Goal: Transaction & Acquisition: Purchase product/service

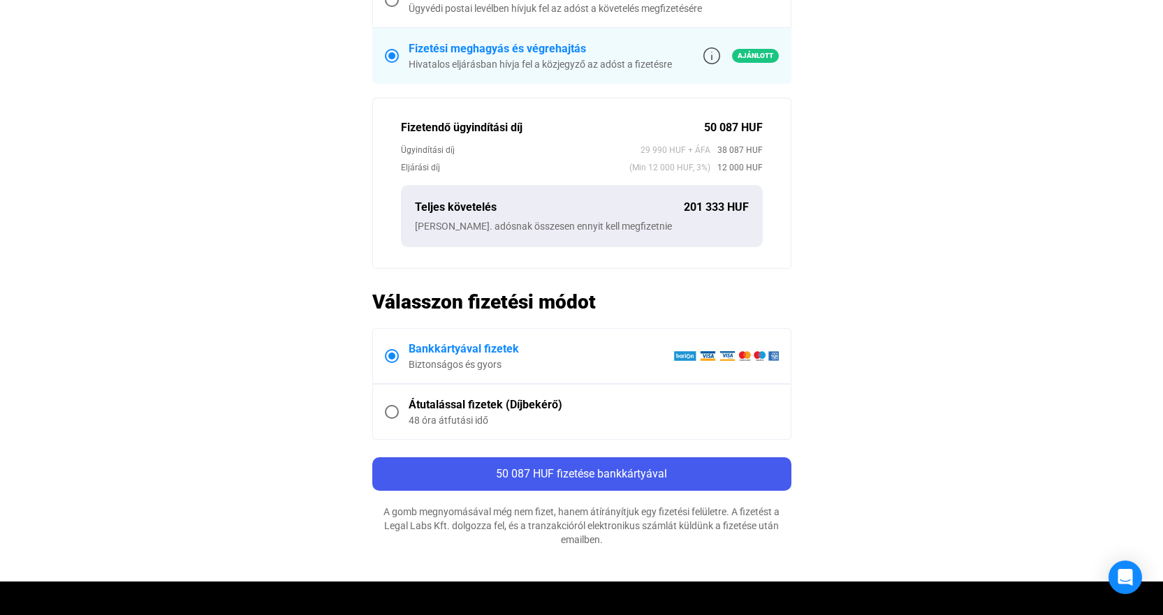
scroll to position [559, 0]
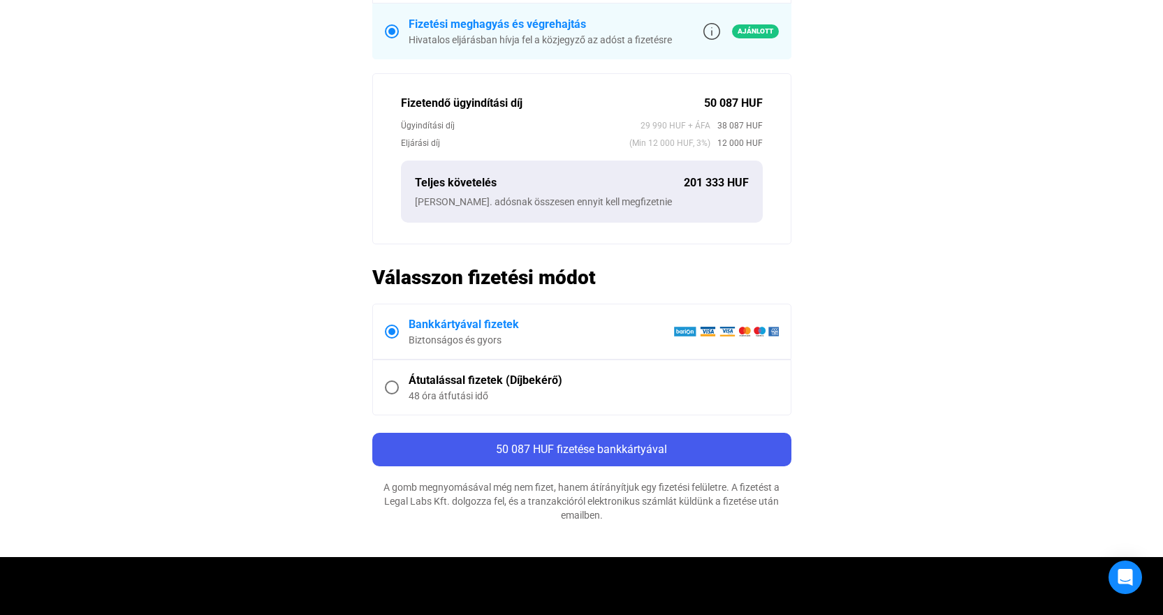
click at [462, 381] on div "Átutalással fizetek (Díjbekérő)" at bounding box center [594, 380] width 370 height 17
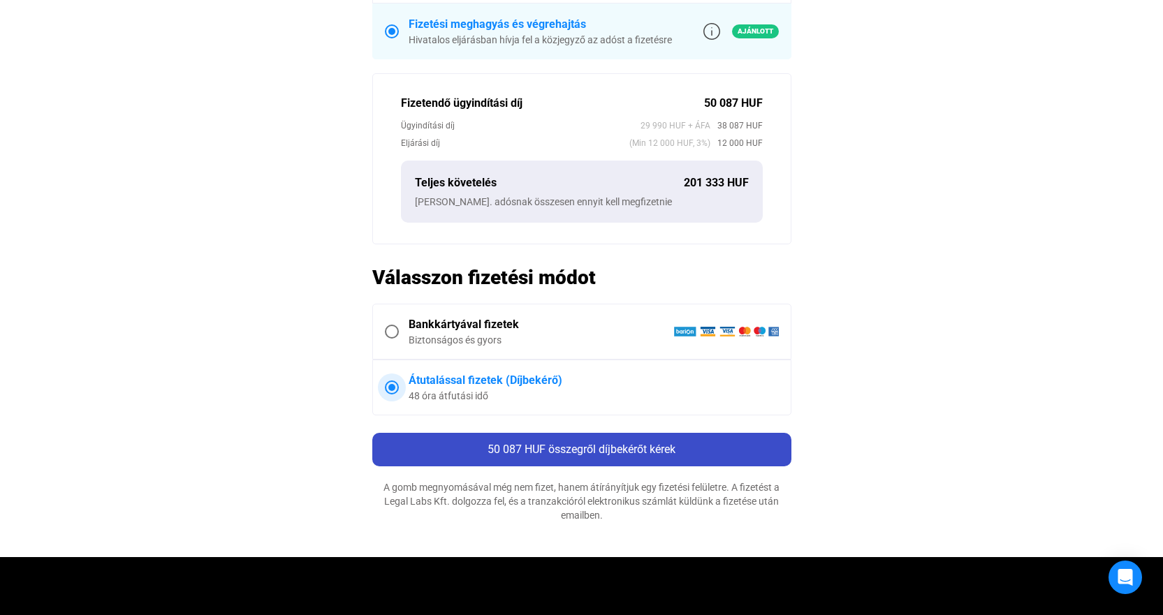
click at [670, 453] on span "50 087 HUF összegről díjbekérőt kérek" at bounding box center [581, 449] width 188 height 13
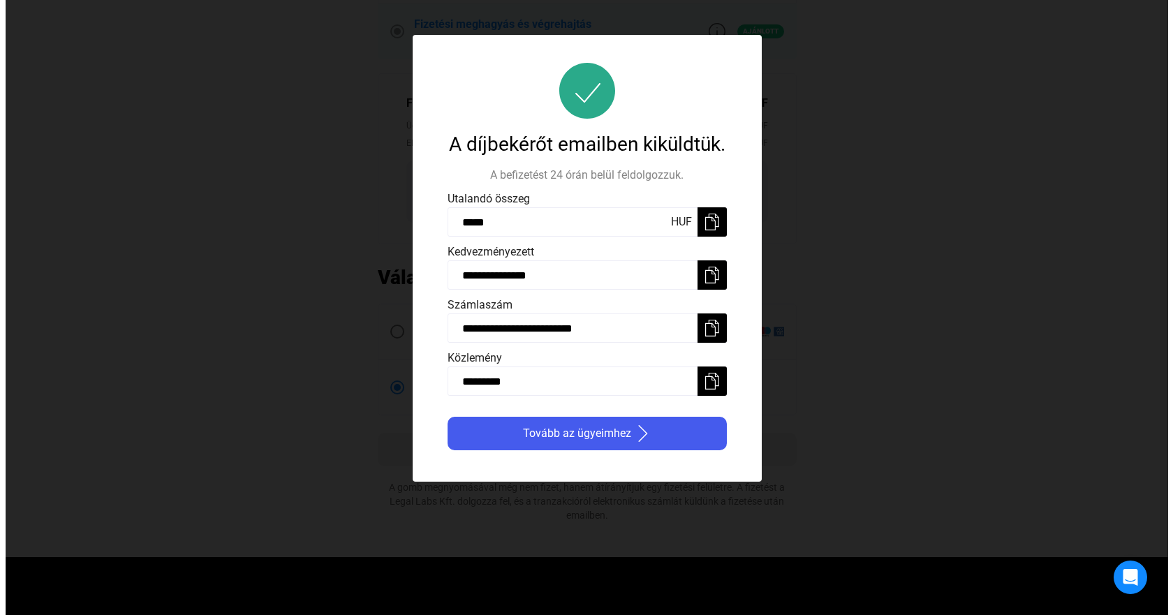
scroll to position [0, 0]
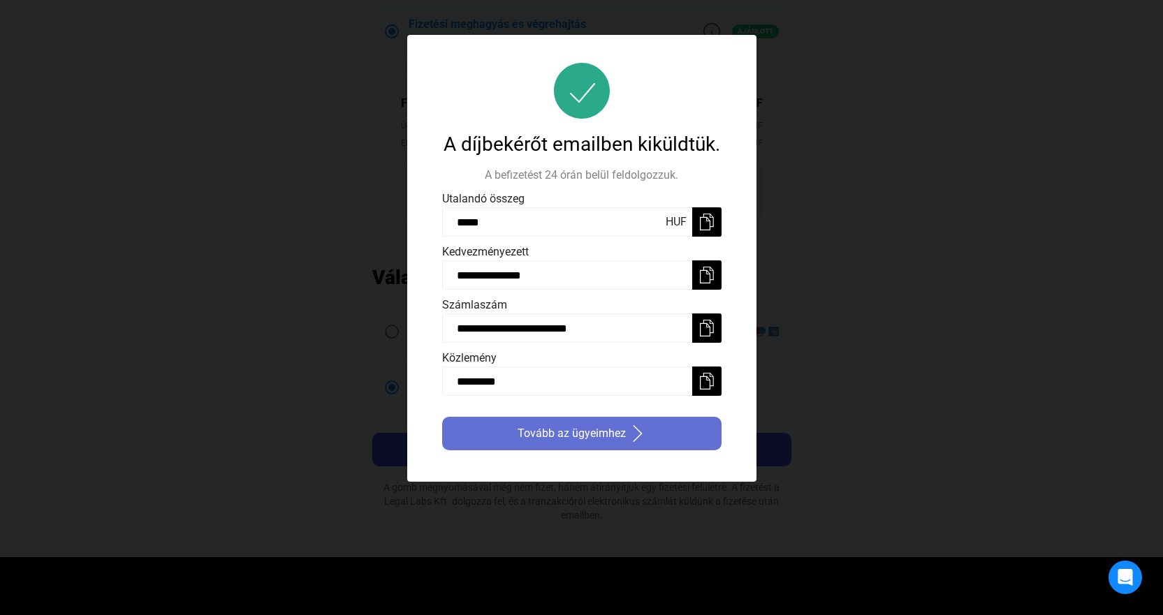
click at [619, 434] on span "Tovább az ügyeimhez" at bounding box center [571, 433] width 108 height 17
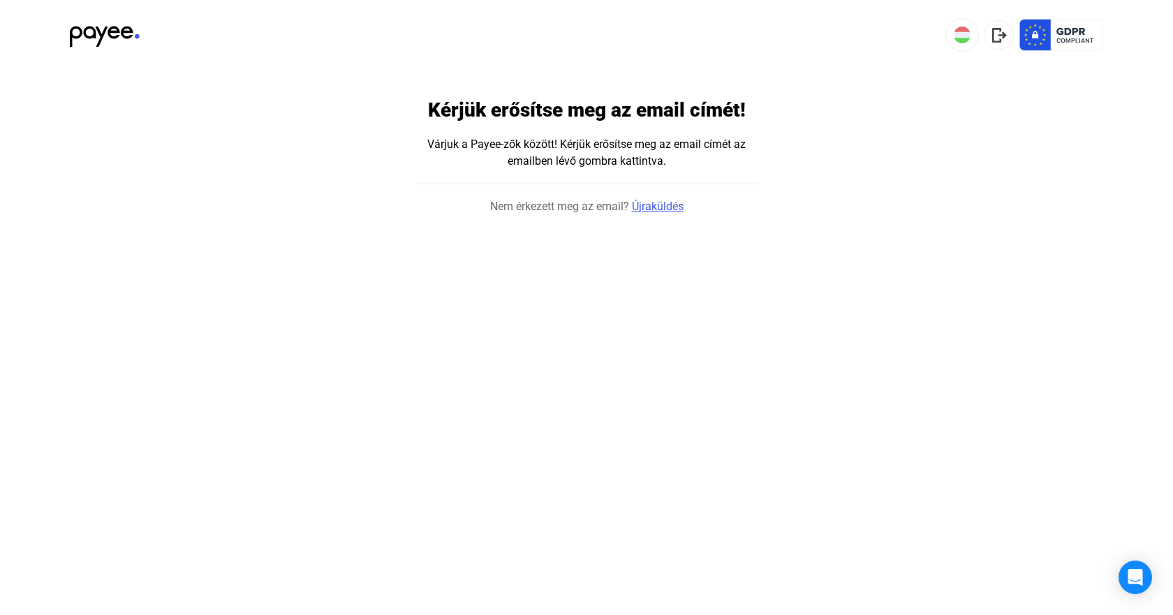
click at [673, 205] on link "Újraküldés" at bounding box center [658, 206] width 52 height 17
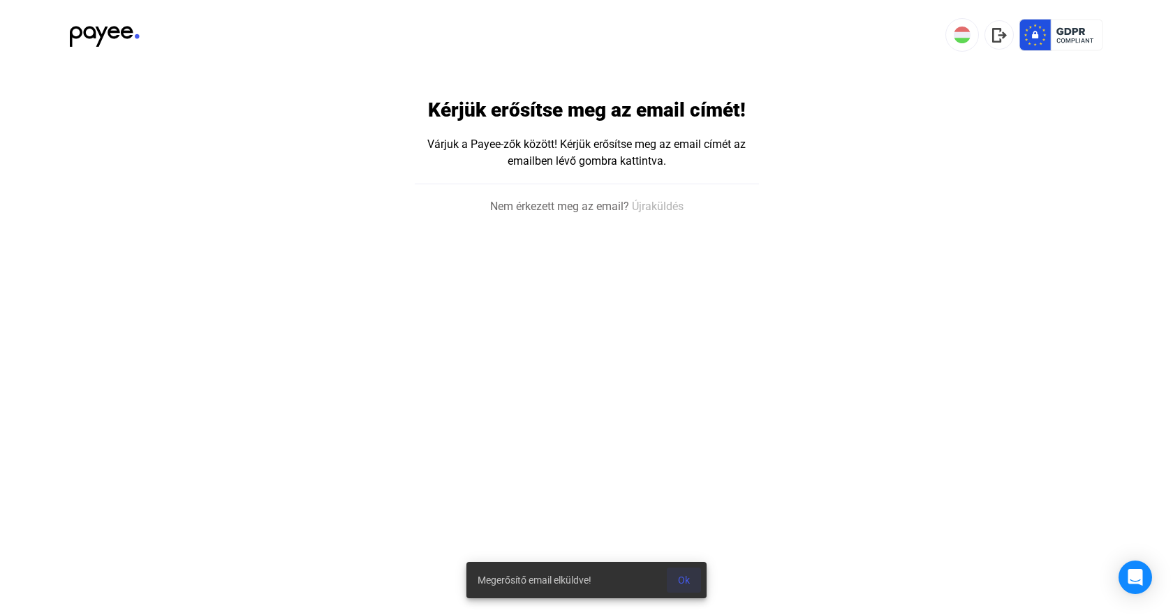
click at [684, 580] on span "Ok" at bounding box center [684, 580] width 12 height 11
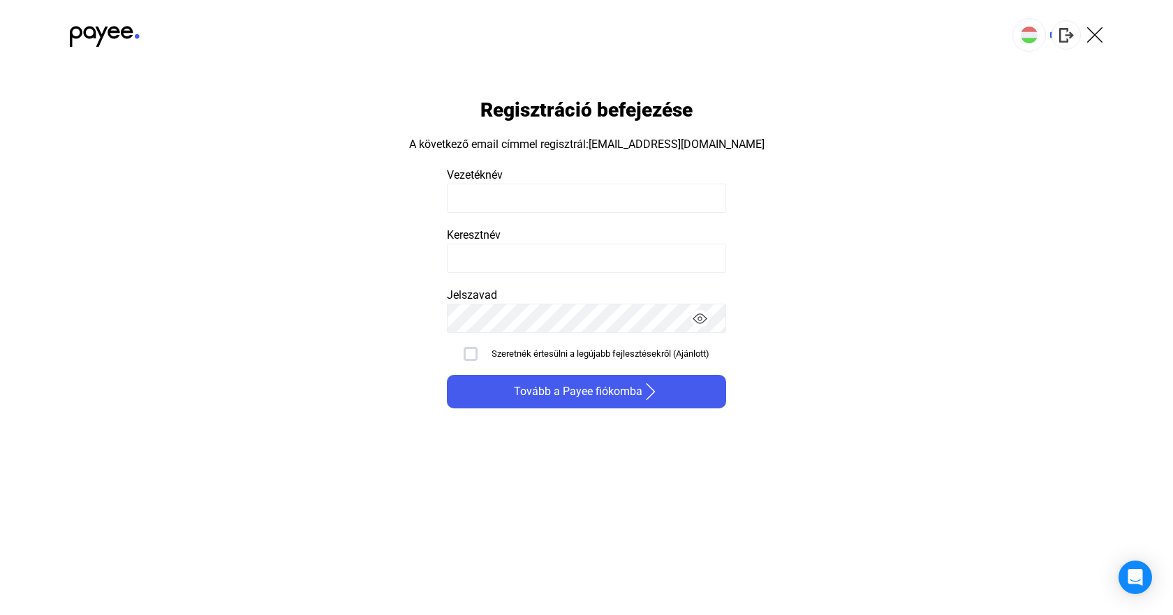
click at [588, 201] on input at bounding box center [586, 198] width 279 height 29
type input "*****"
click at [589, 260] on input at bounding box center [586, 258] width 279 height 29
type input "*****"
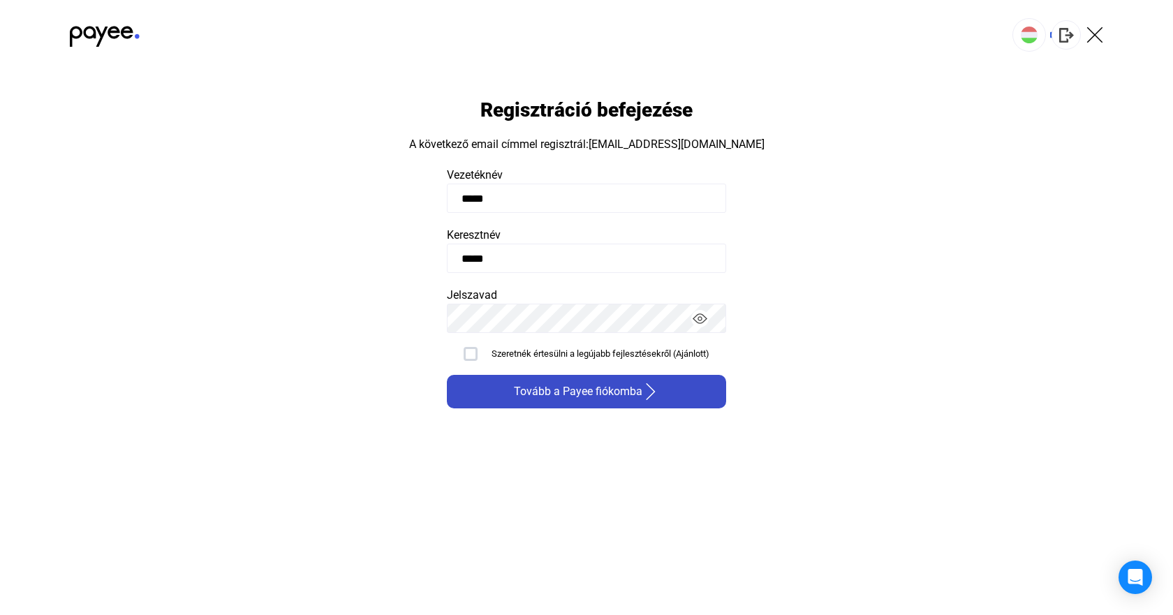
click at [616, 397] on span "Tovább a Payee fiókomba" at bounding box center [578, 391] width 128 height 17
